Goal: Task Accomplishment & Management: Use online tool/utility

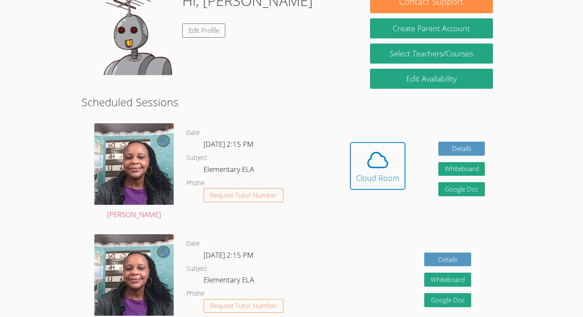
scroll to position [149, 0]
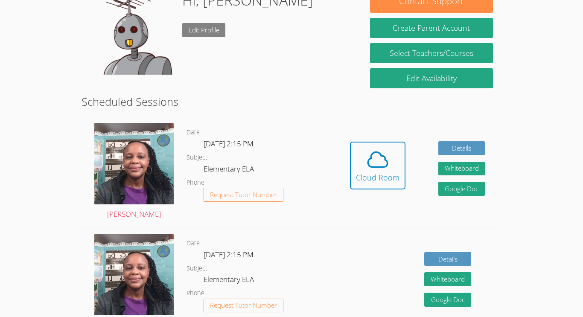
click at [188, 30] on link "Edit Profile" at bounding box center [203, 30] width 43 height 14
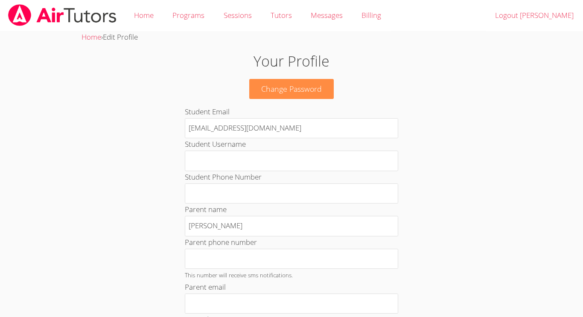
scroll to position [1, 0]
click at [55, 14] on img at bounding box center [62, 14] width 110 height 22
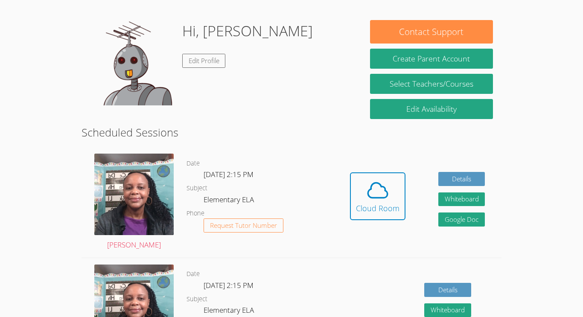
scroll to position [86, 0]
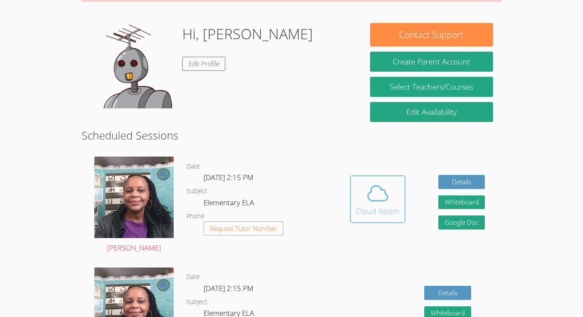
click at [399, 200] on button "Cloud Room" at bounding box center [377, 199] width 55 height 48
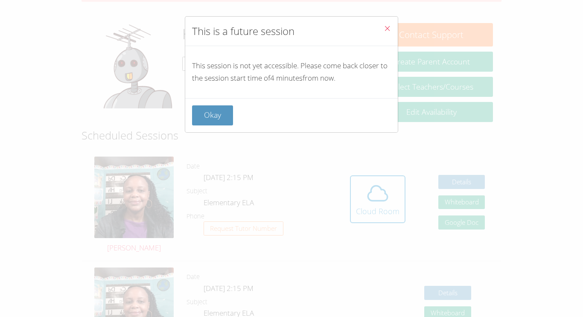
click at [388, 34] on button "Close" at bounding box center [387, 30] width 21 height 26
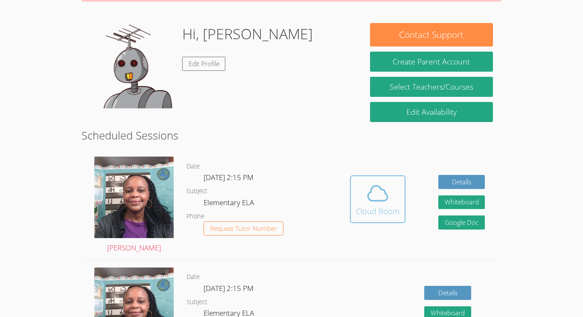
click at [388, 194] on icon at bounding box center [377, 193] width 24 height 24
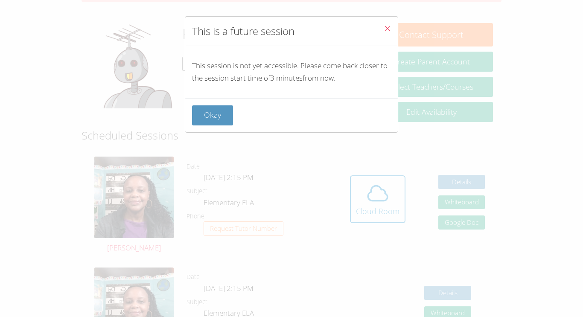
click at [387, 27] on icon "Close" at bounding box center [386, 28] width 7 height 7
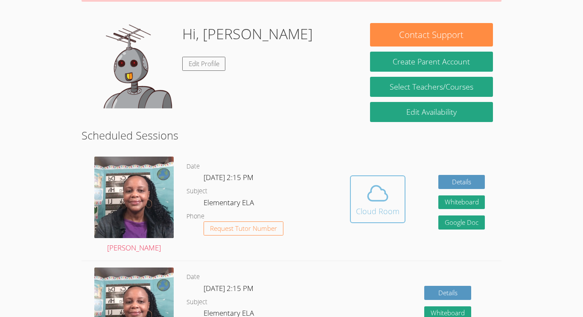
click at [366, 194] on icon at bounding box center [377, 193] width 24 height 24
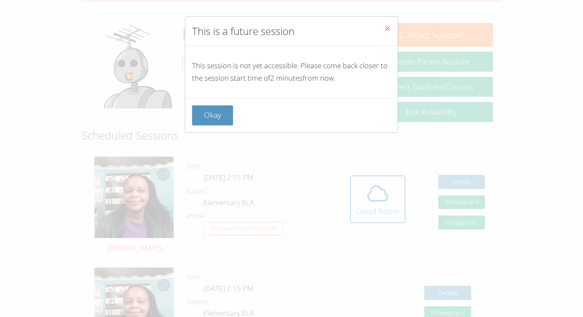
click at [389, 23] on button "Close" at bounding box center [387, 30] width 21 height 26
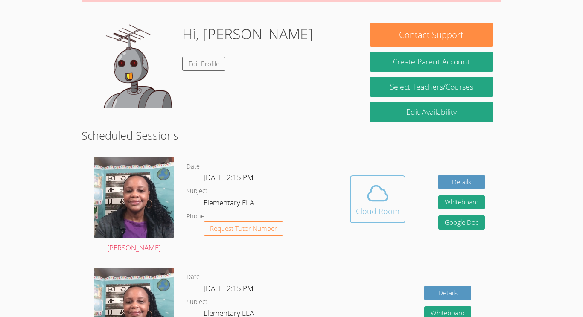
click at [370, 199] on icon at bounding box center [377, 193] width 24 height 24
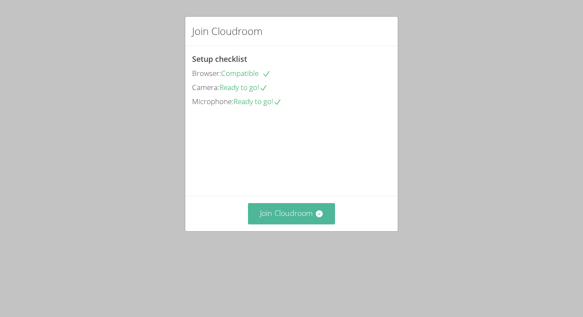
click at [293, 224] on button "Join Cloudroom" at bounding box center [291, 213] width 87 height 21
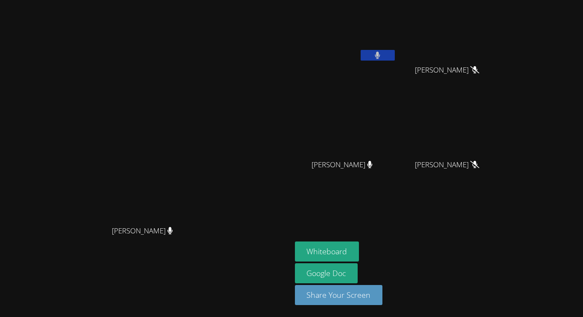
click at [394, 57] on button at bounding box center [377, 55] width 34 height 11
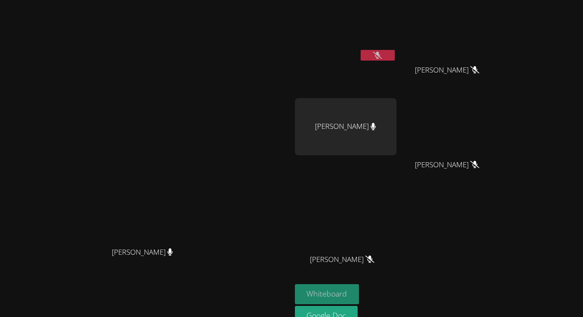
click at [359, 294] on button "Whiteboard" at bounding box center [327, 294] width 64 height 20
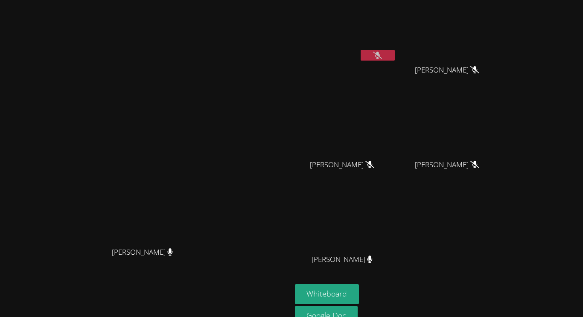
click at [394, 58] on button at bounding box center [377, 55] width 34 height 11
click at [394, 60] on button at bounding box center [377, 55] width 34 height 11
click at [380, 57] on icon at bounding box center [377, 55] width 5 height 7
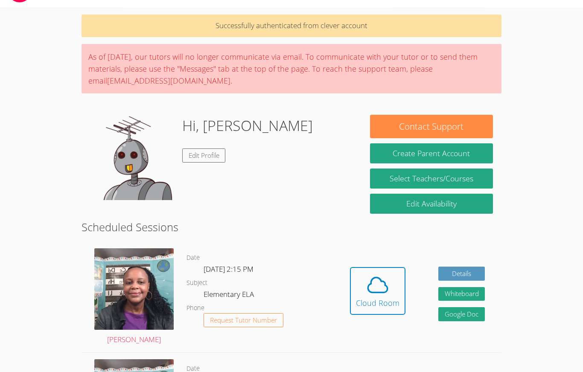
scroll to position [111, 0]
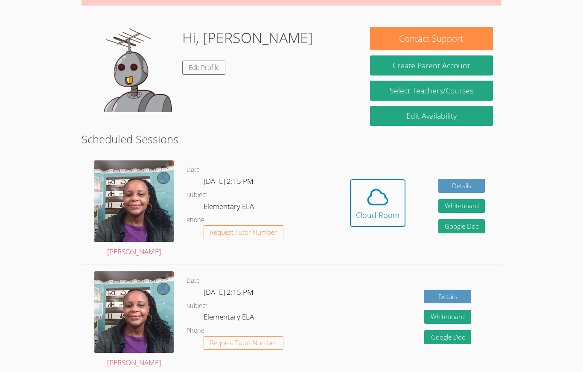
click at [393, 215] on div "Cloud Room" at bounding box center [377, 215] width 43 height 12
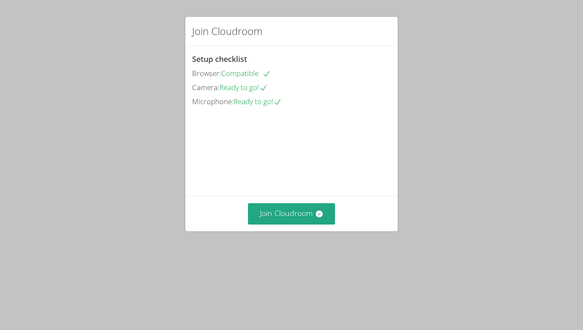
click at [308, 224] on button "Join Cloudroom" at bounding box center [291, 213] width 87 height 21
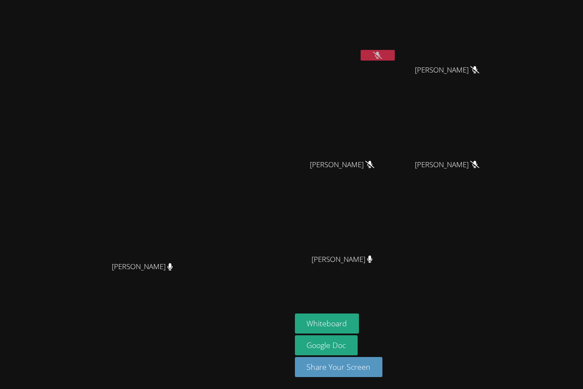
click at [382, 55] on icon at bounding box center [377, 55] width 9 height 7
click at [394, 59] on button at bounding box center [377, 55] width 34 height 11
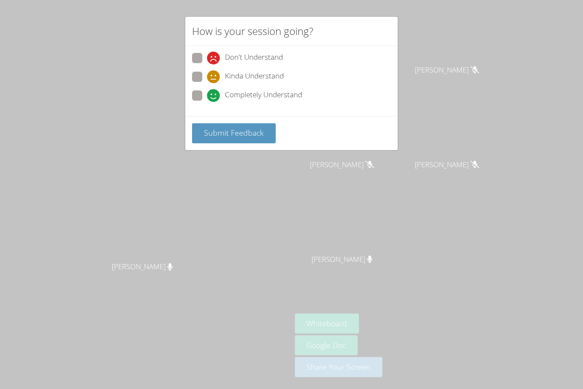
click at [278, 170] on div "How is your session going? Don't Understand Kinda Understand Completely Underst…" at bounding box center [291, 194] width 583 height 389
click at [278, 96] on span "Completely Understand" at bounding box center [263, 95] width 77 height 13
click at [214, 96] on input "Completely Understand" at bounding box center [210, 93] width 7 height 7
radio input "true"
click at [259, 139] on button "Submit Feedback" at bounding box center [234, 133] width 84 height 20
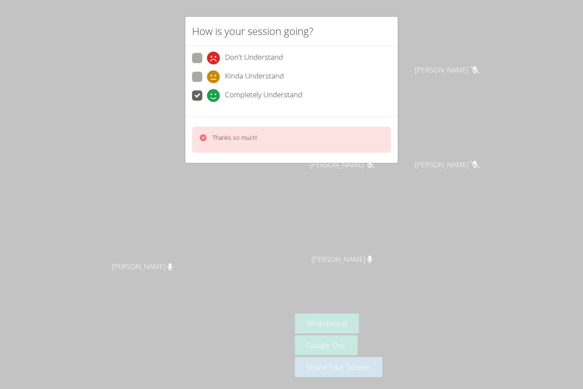
click at [330, 208] on div "How is your session going? Don't Understand Kinda Understand Completely Underst…" at bounding box center [291, 194] width 583 height 389
click at [288, 165] on div "How is your session going? Don't Understand Kinda Understand Completely Underst…" at bounding box center [291, 194] width 583 height 389
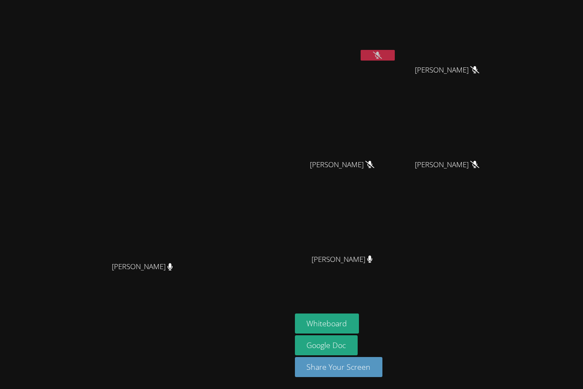
click at [382, 55] on icon at bounding box center [377, 55] width 9 height 7
click at [380, 55] on icon at bounding box center [377, 55] width 5 height 7
click at [394, 56] on button at bounding box center [377, 55] width 34 height 11
click at [380, 55] on icon at bounding box center [377, 55] width 5 height 7
click at [382, 55] on icon at bounding box center [377, 55] width 9 height 7
